Goal: Find specific page/section: Find specific page/section

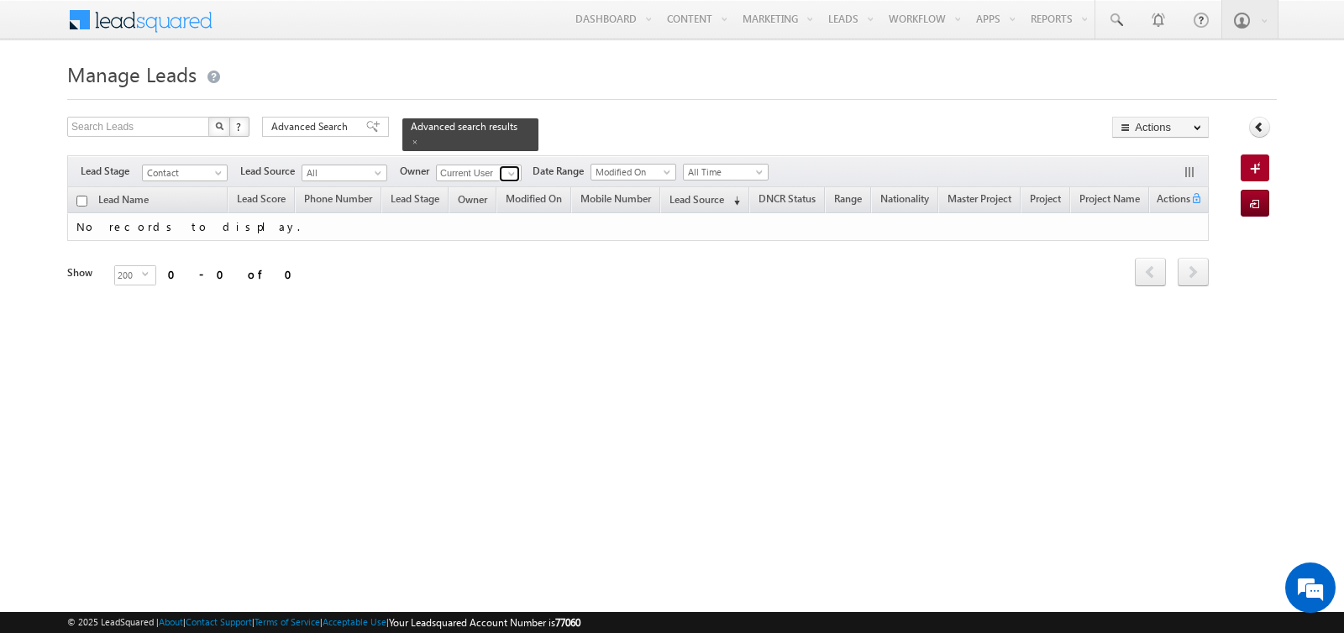
click at [508, 169] on span at bounding box center [511, 173] width 13 height 13
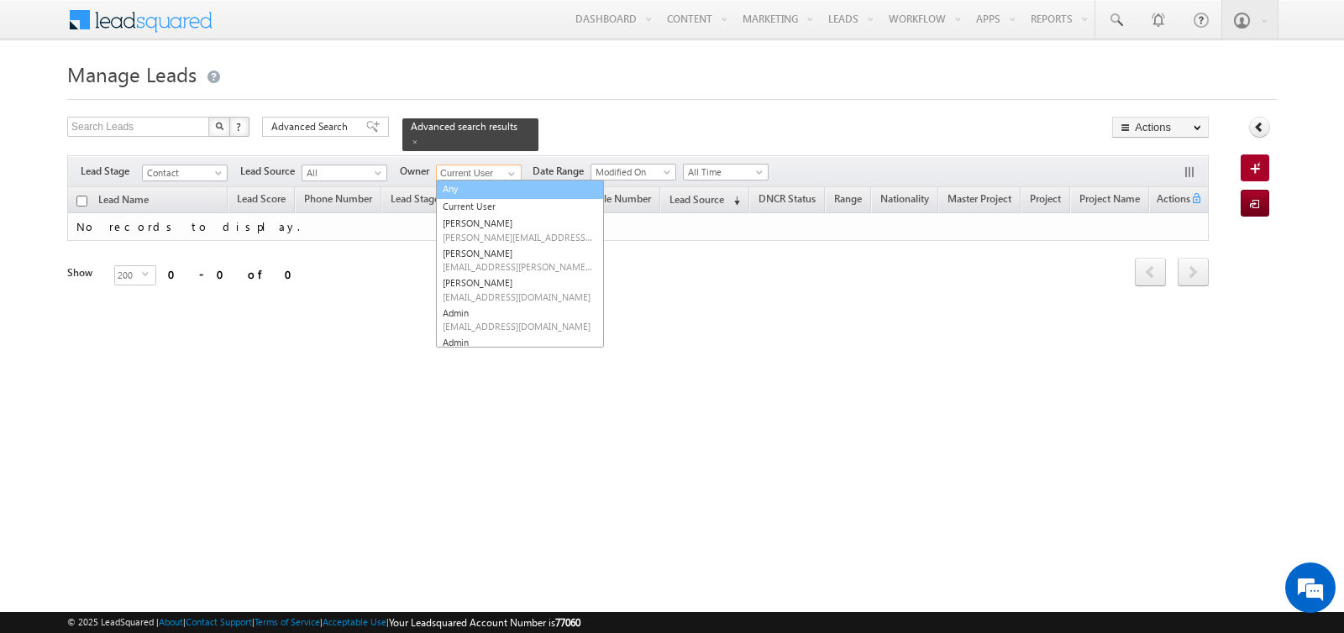
click at [485, 185] on link "Any" at bounding box center [520, 189] width 168 height 19
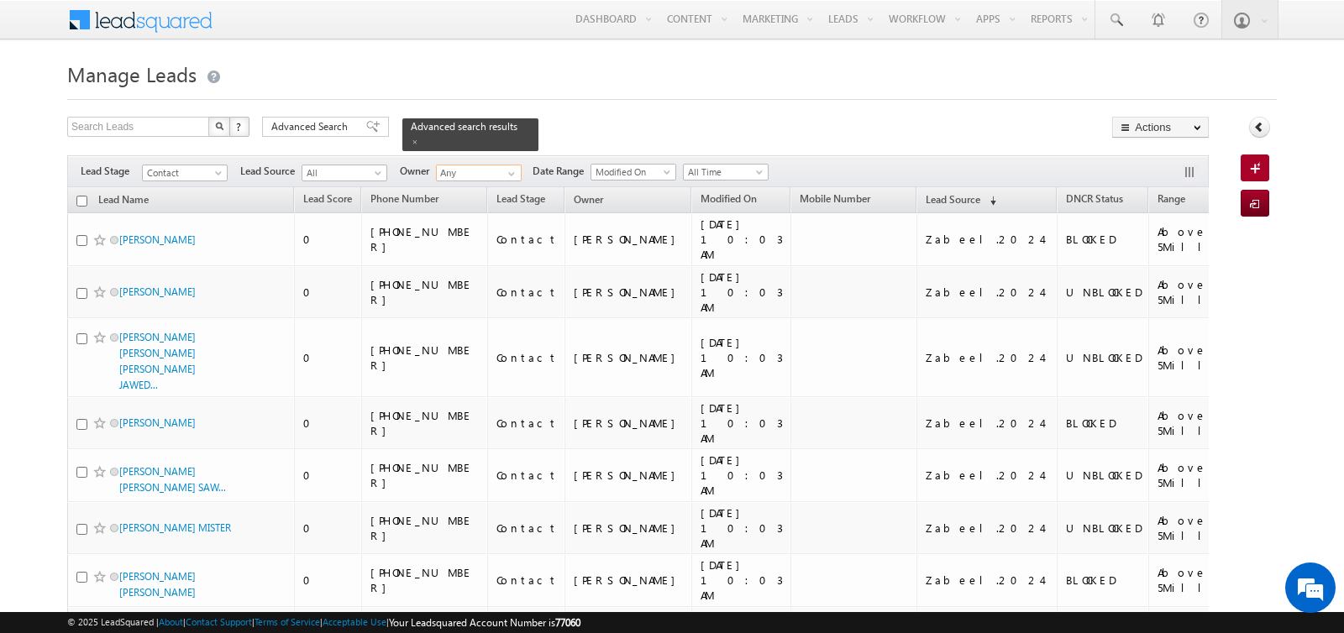
click at [458, 175] on input "Any" at bounding box center [479, 173] width 86 height 17
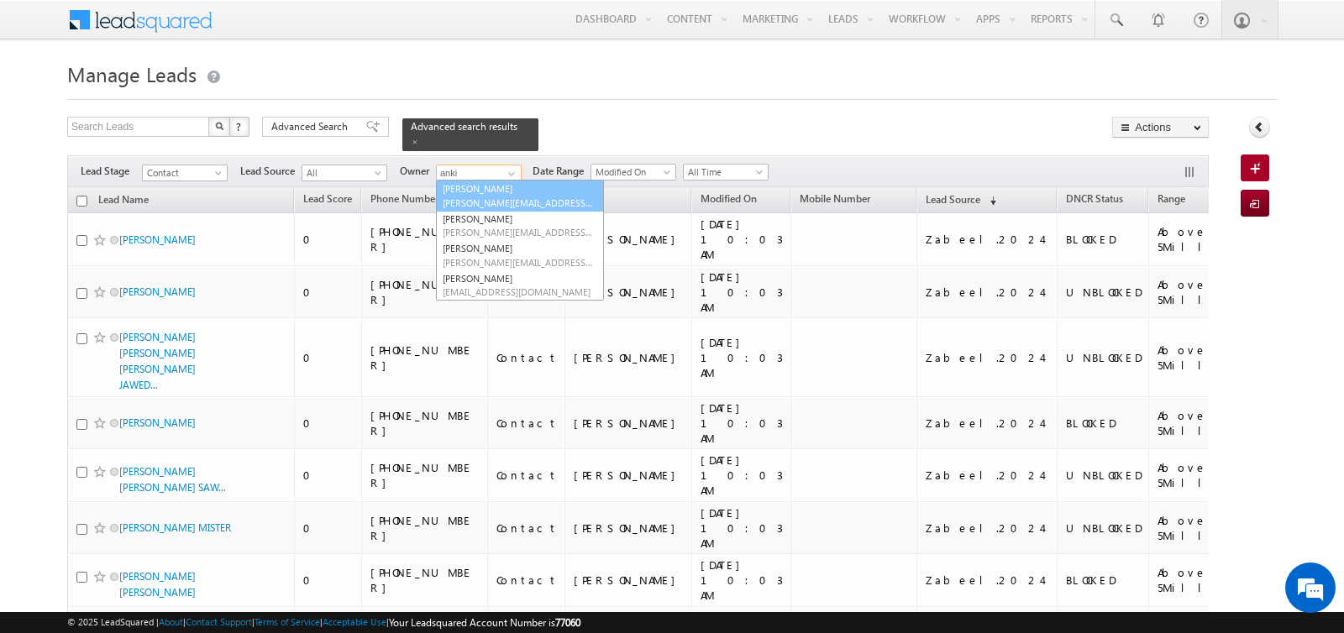
click at [465, 193] on link "Ankit Singh [EMAIL_ADDRESS][PERSON_NAME][DOMAIN_NAME]" at bounding box center [520, 196] width 168 height 32
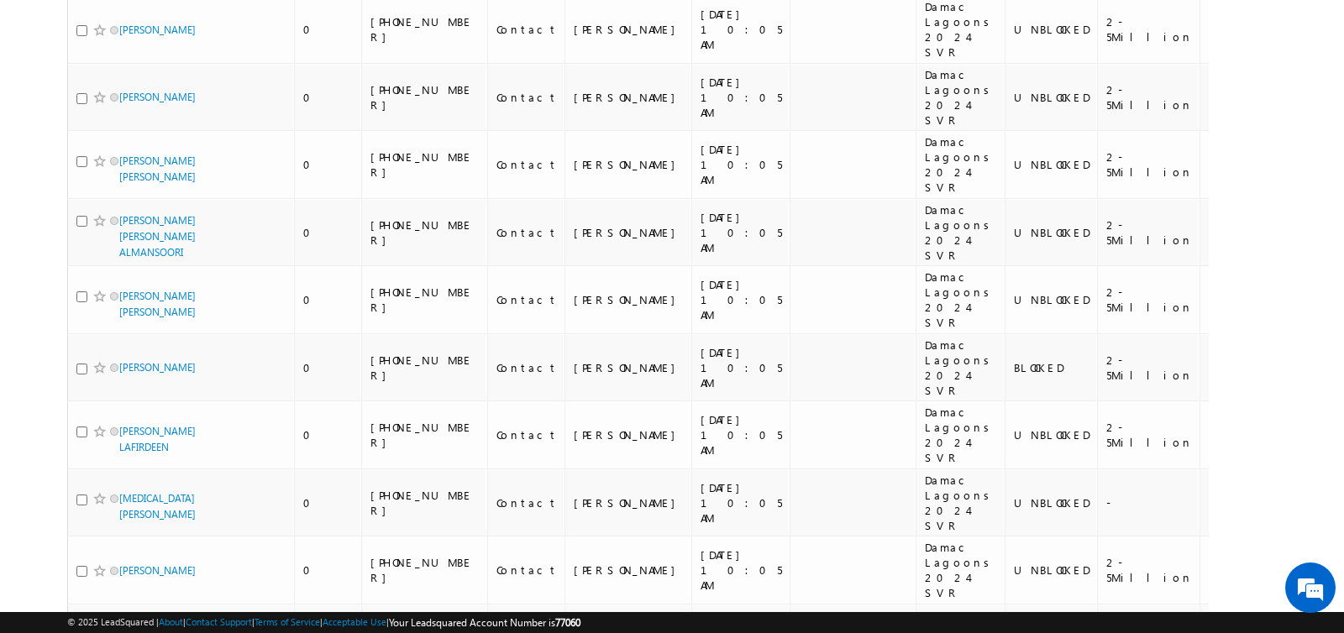
scroll to position [11758, 0]
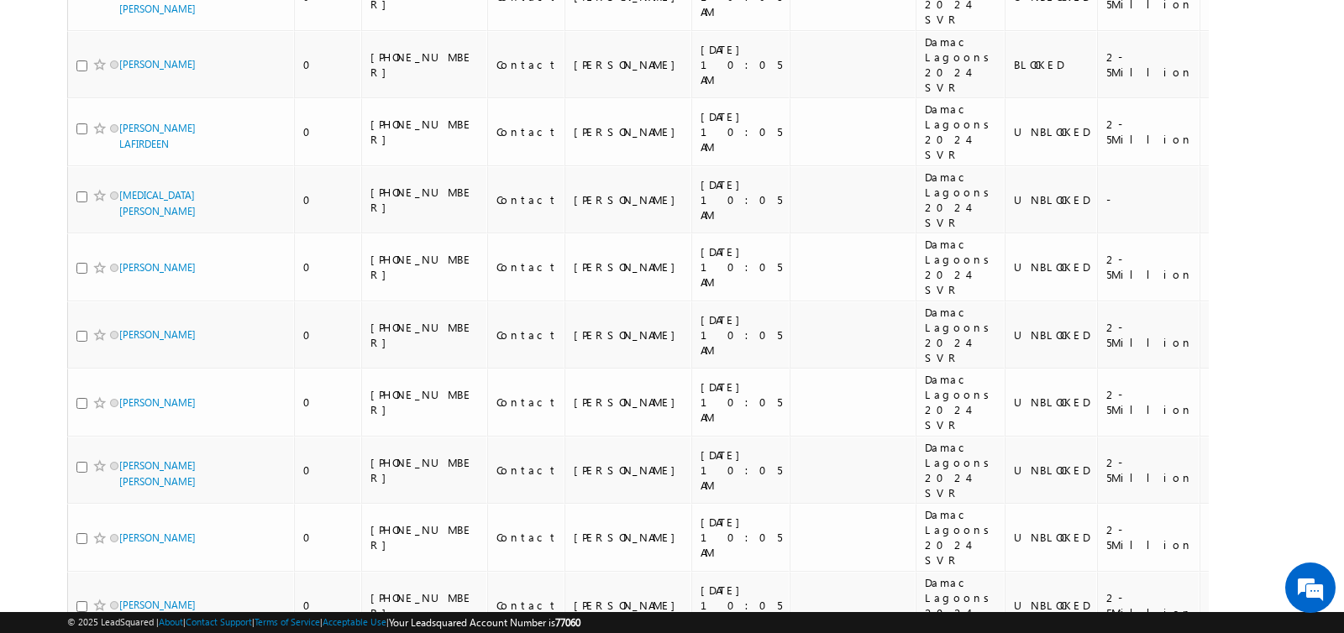
type input "[PERSON_NAME]"
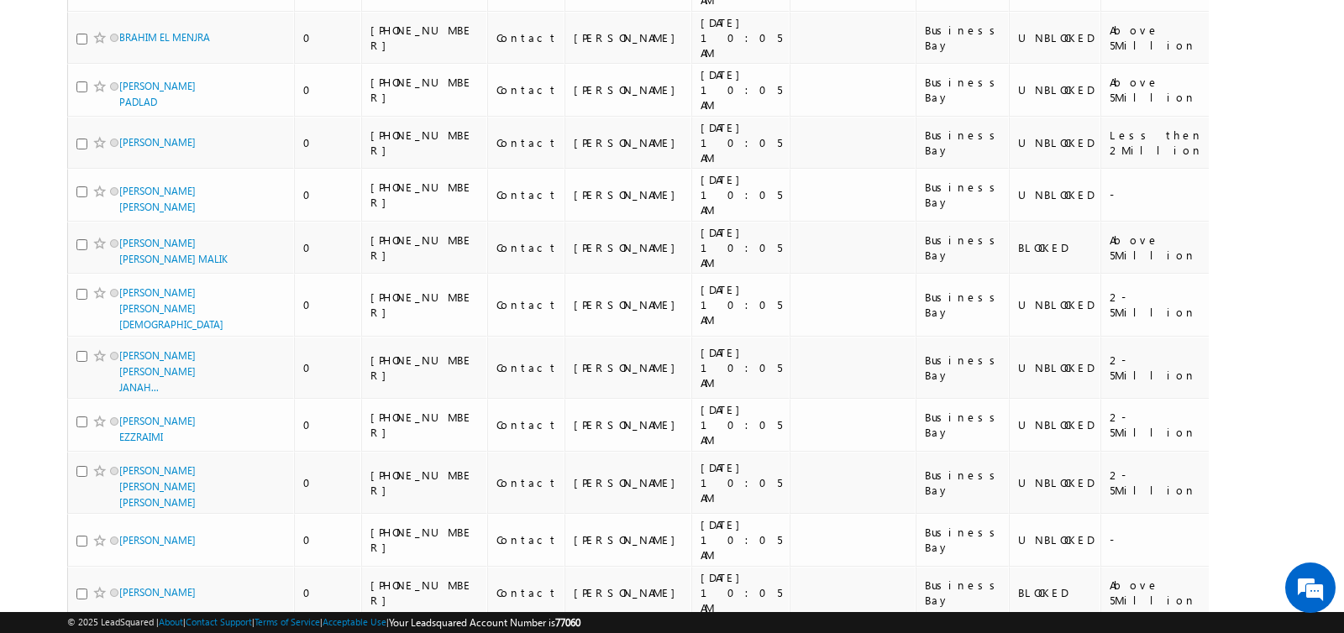
scroll to position [9181, 0]
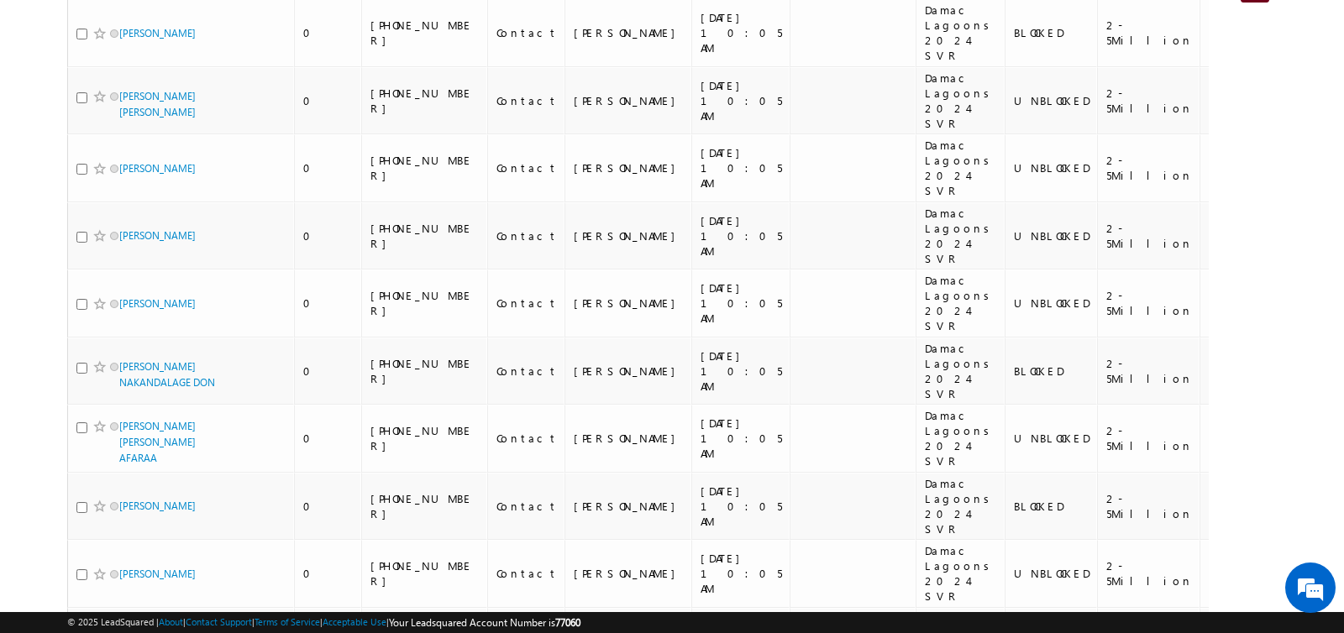
scroll to position [0, 0]
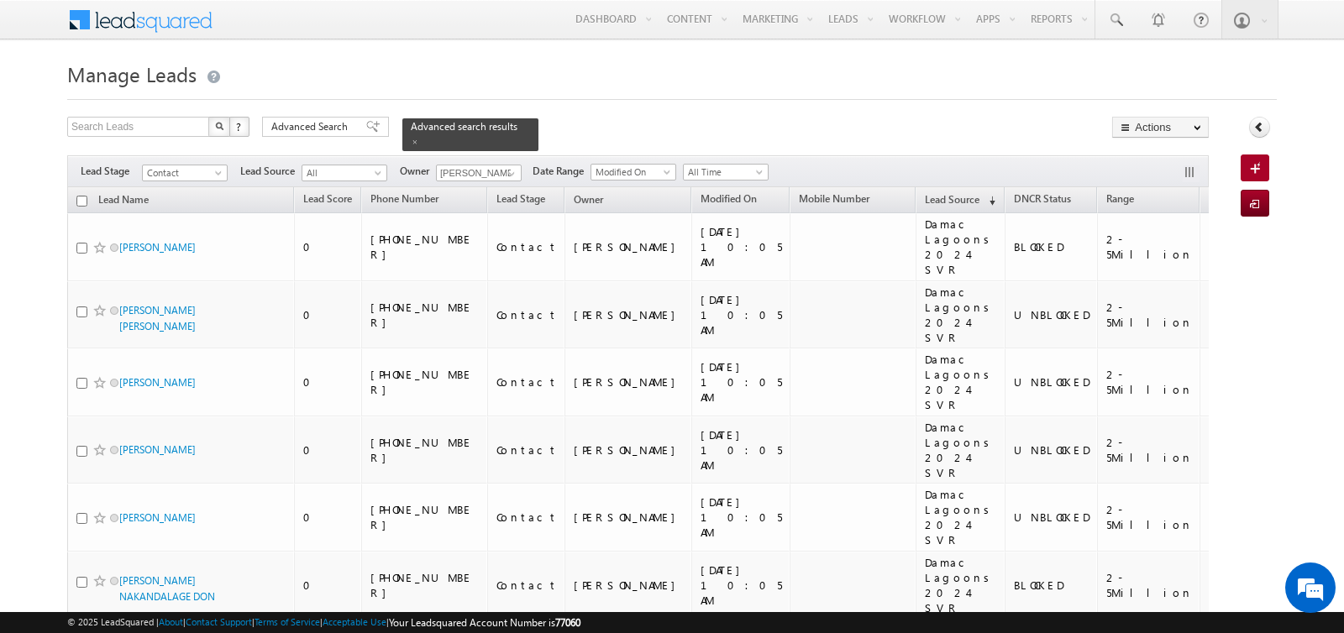
click at [573, 60] on h1 "Manage Leads" at bounding box center [672, 72] width 1210 height 33
